Goal: Task Accomplishment & Management: Use online tool/utility

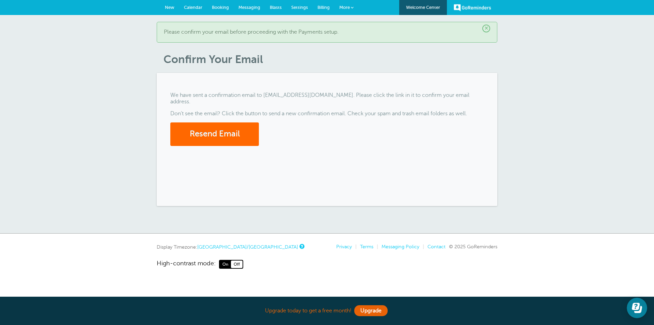
click at [164, 11] on link "New" at bounding box center [169, 7] width 19 height 15
